Goal: Browse casually

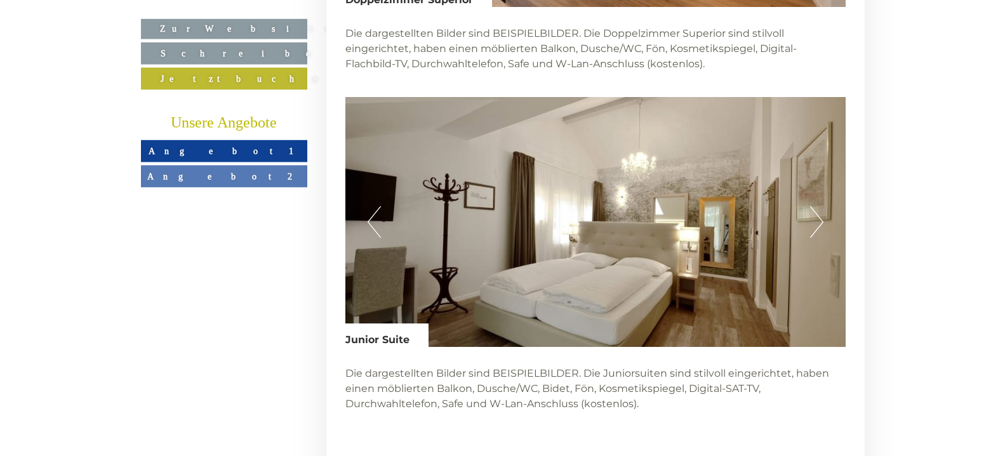
scroll to position [3691, 0]
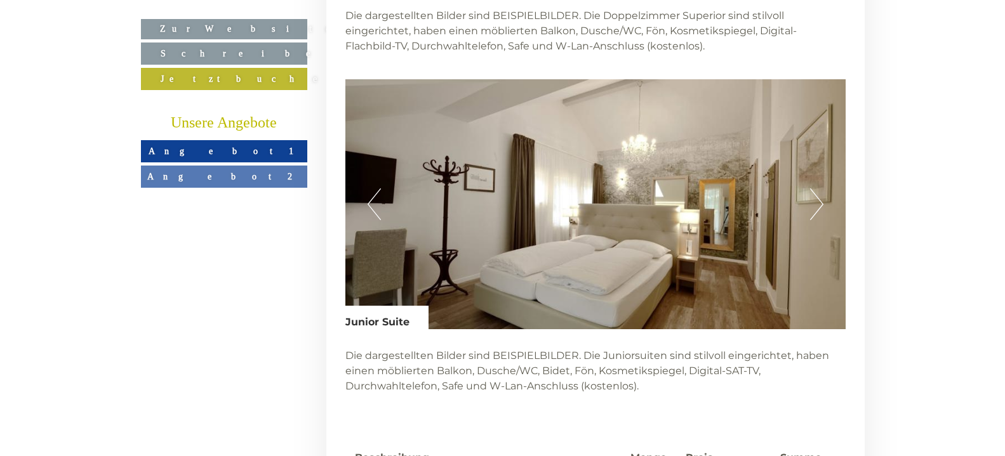
click at [818, 189] on button "Next" at bounding box center [816, 205] width 13 height 32
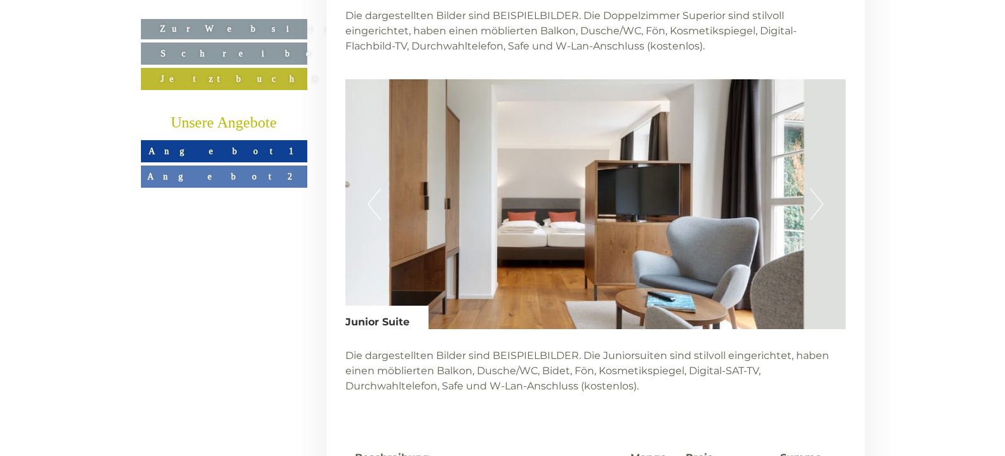
click at [818, 189] on button "Next" at bounding box center [816, 205] width 13 height 32
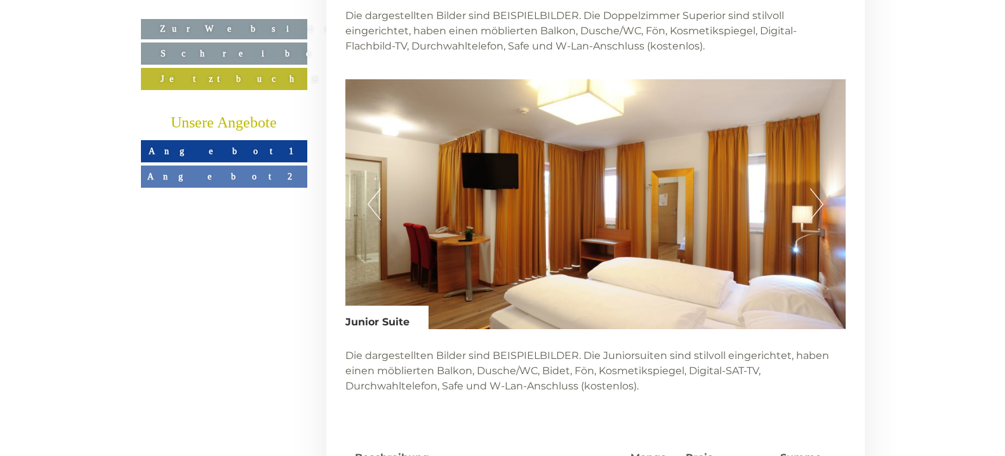
click at [818, 189] on button "Next" at bounding box center [816, 205] width 13 height 32
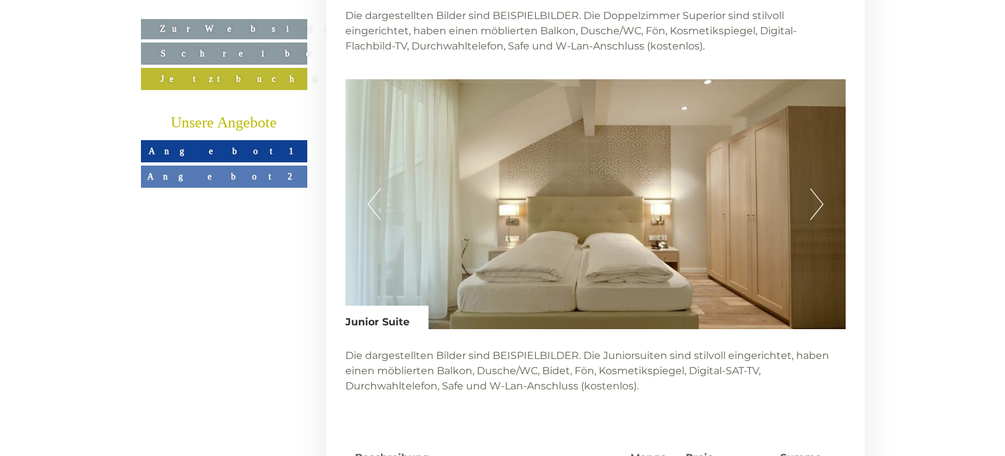
click at [818, 189] on button "Next" at bounding box center [816, 205] width 13 height 32
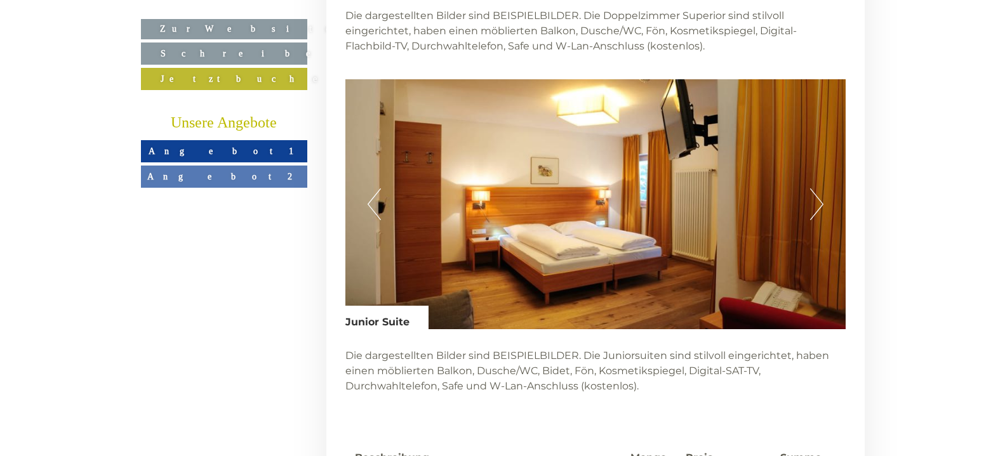
click at [818, 189] on button "Next" at bounding box center [816, 205] width 13 height 32
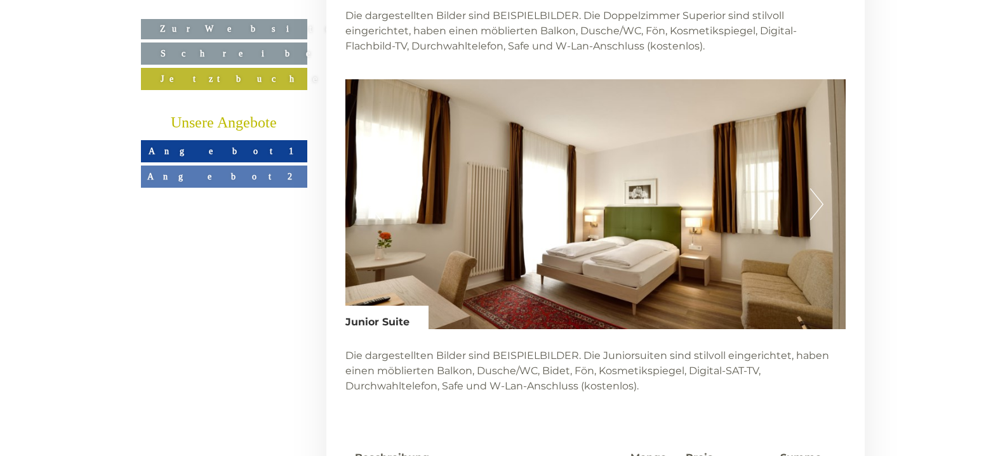
click at [818, 189] on button "Next" at bounding box center [816, 205] width 13 height 32
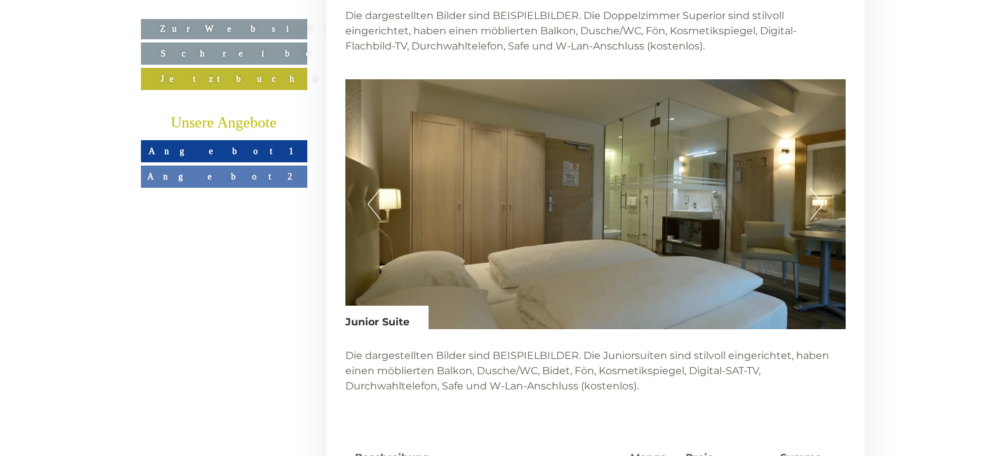
click at [818, 189] on button "Next" at bounding box center [816, 205] width 13 height 32
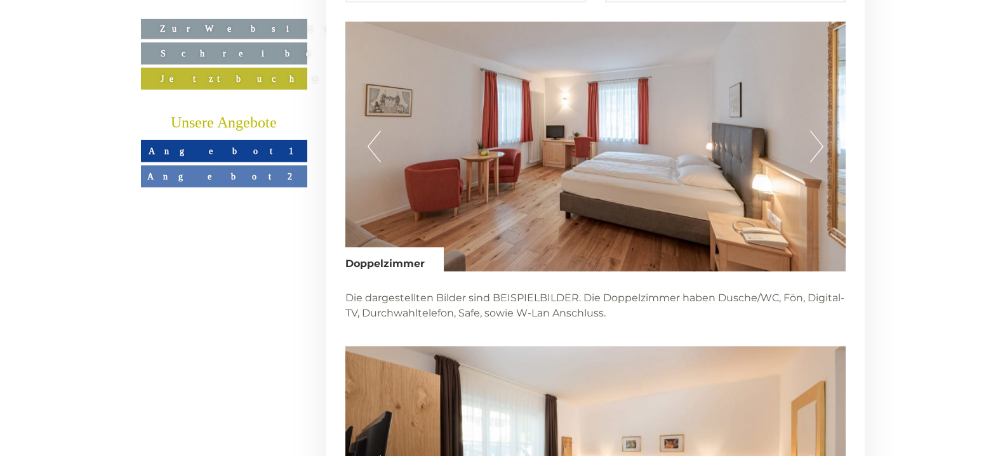
scroll to position [2202, 0]
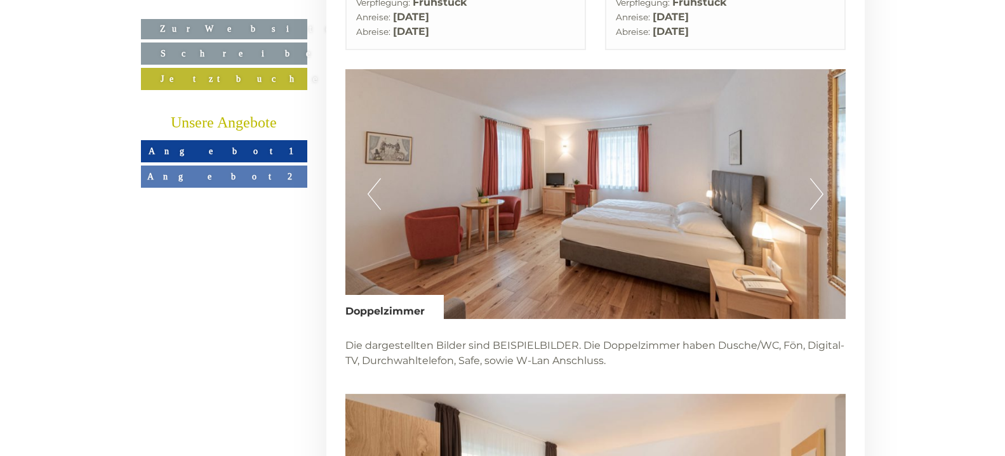
click at [820, 178] on button "Next" at bounding box center [816, 194] width 13 height 32
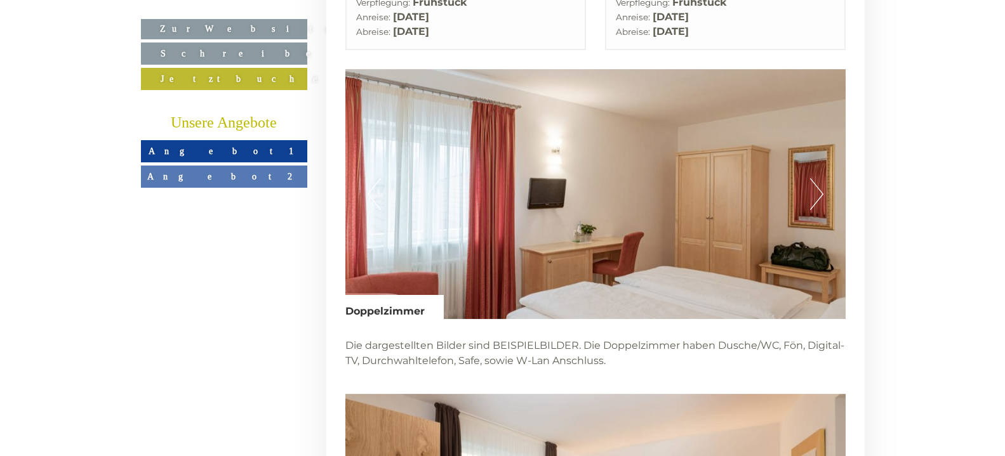
click at [820, 178] on button "Next" at bounding box center [816, 194] width 13 height 32
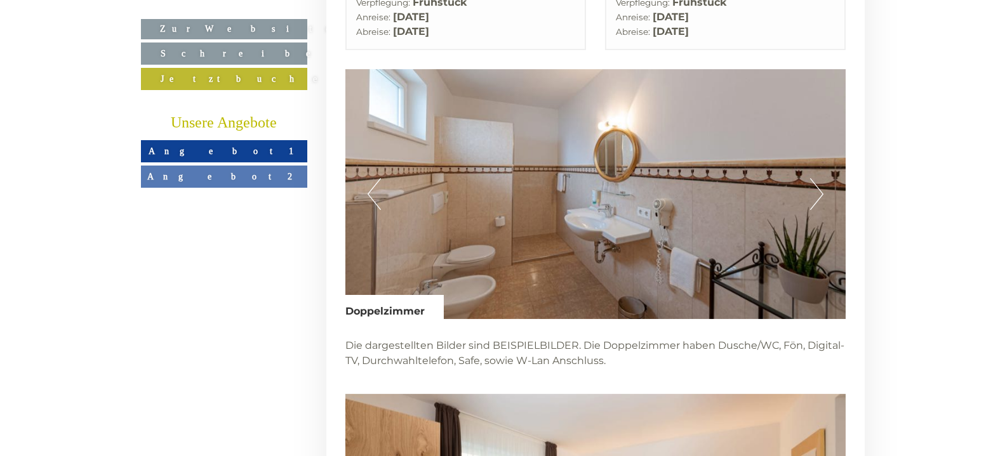
click at [820, 178] on button "Next" at bounding box center [816, 194] width 13 height 32
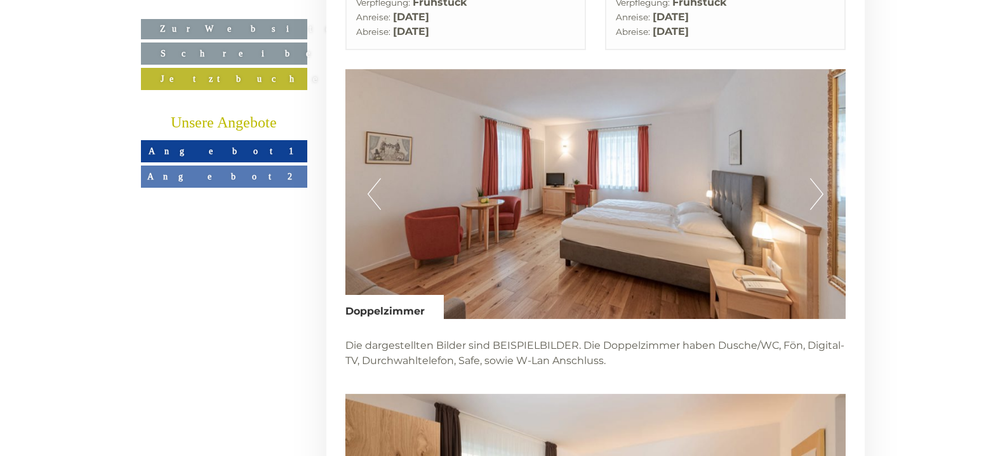
click at [820, 178] on button "Next" at bounding box center [816, 194] width 13 height 32
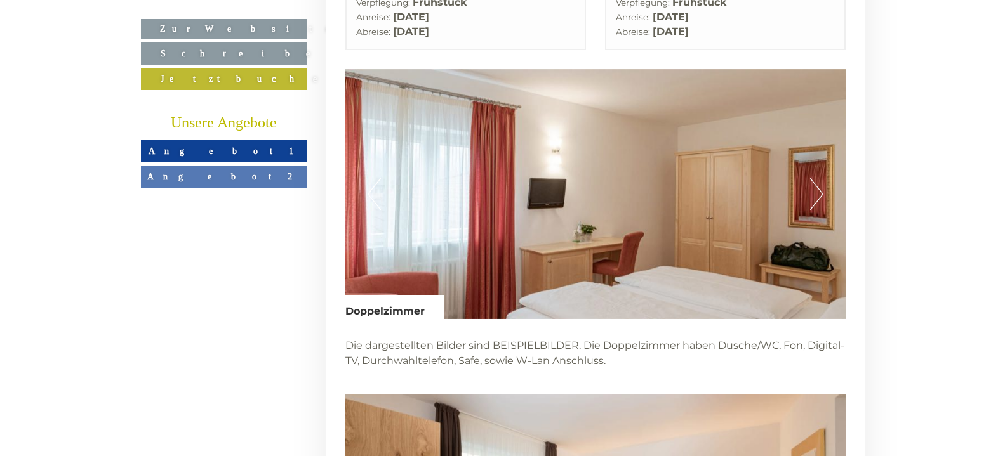
click at [819, 178] on button "Next" at bounding box center [816, 194] width 13 height 32
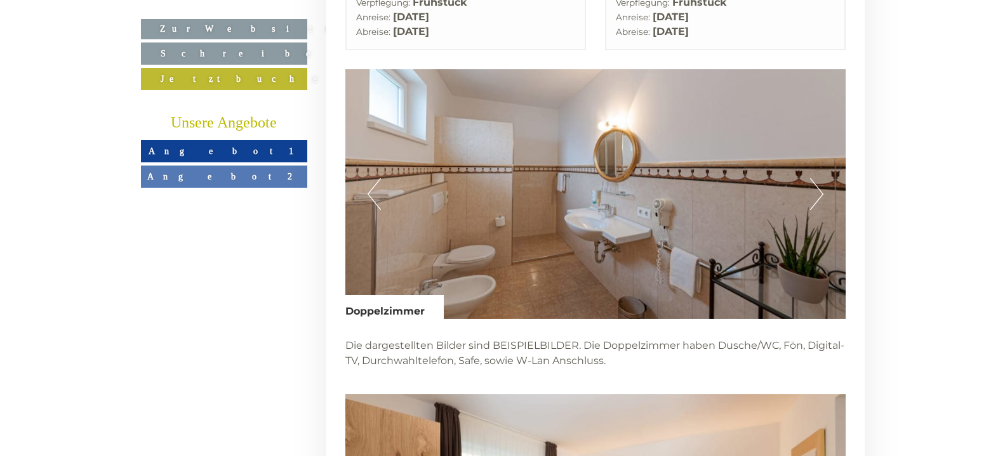
scroll to position [2461, 0]
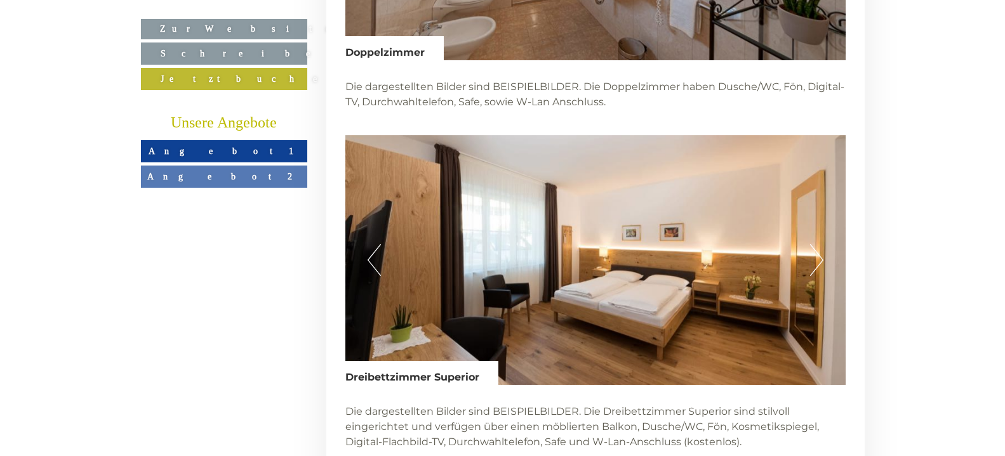
click at [820, 244] on button "Next" at bounding box center [816, 260] width 13 height 32
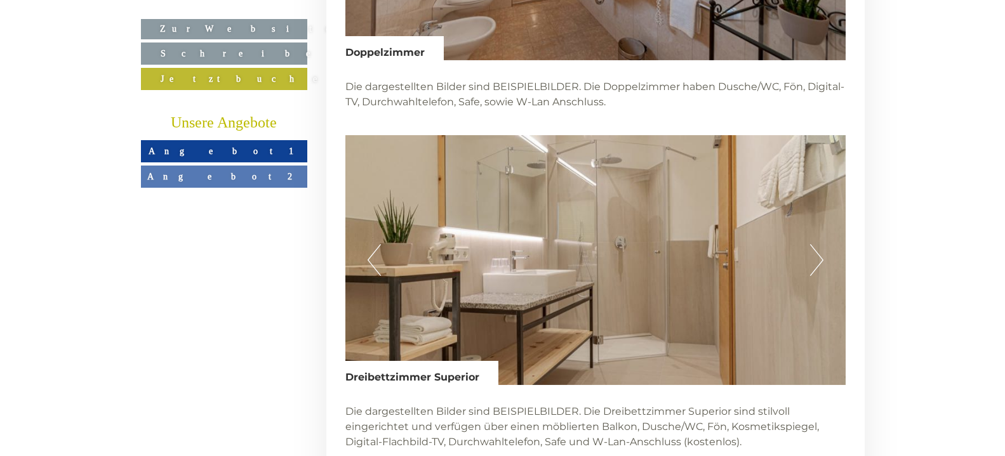
click at [820, 244] on button "Next" at bounding box center [816, 260] width 13 height 32
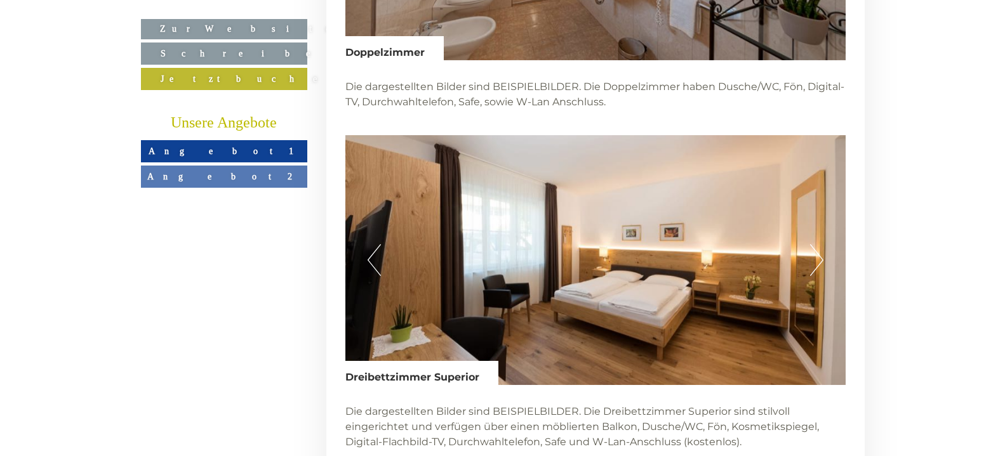
click at [821, 244] on button "Next" at bounding box center [816, 260] width 13 height 32
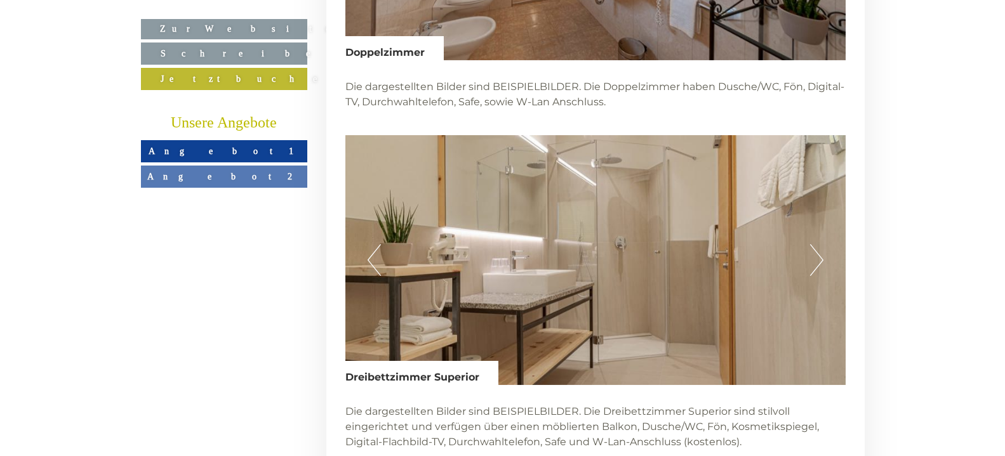
click at [822, 244] on button "Next" at bounding box center [816, 260] width 13 height 32
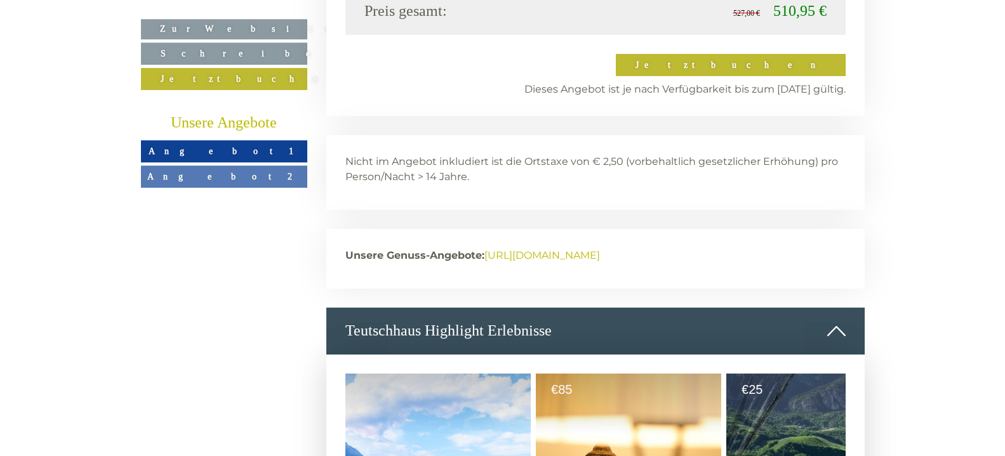
scroll to position [4274, 0]
